Goal: Find specific page/section: Find specific page/section

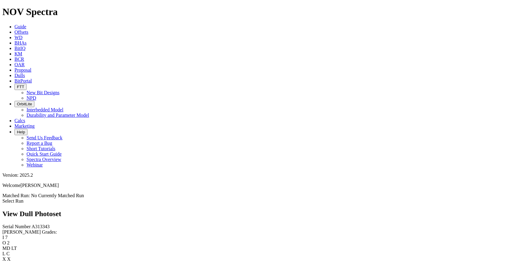
scroll to position [329, 0]
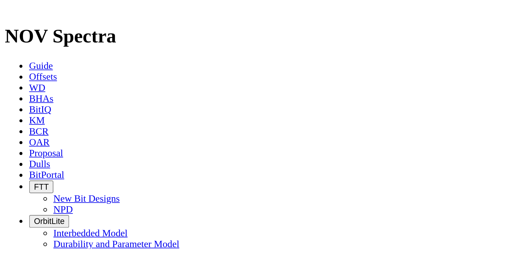
scroll to position [365, 0]
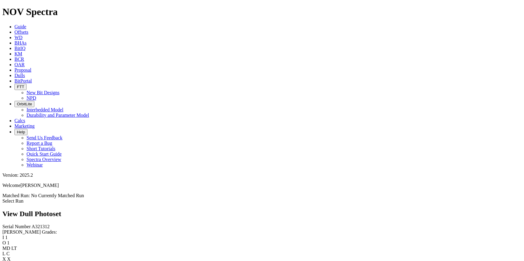
click at [14, 73] on icon at bounding box center [14, 75] width 0 height 5
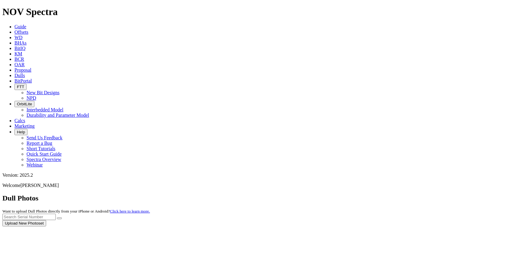
click at [393, 227] on div at bounding box center [261, 227] width 519 height 0
click at [56, 214] on input "text" at bounding box center [28, 217] width 53 height 6
type input "A320975"
click at [57, 218] on button "submit" at bounding box center [59, 219] width 5 height 2
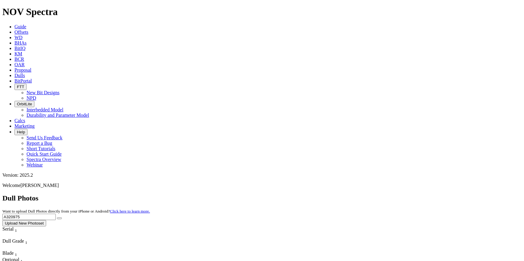
click at [56, 214] on input "A320975" at bounding box center [28, 217] width 53 height 6
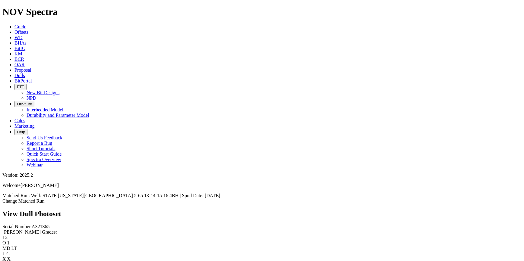
scroll to position [165, 0]
